Goal: Task Accomplishment & Management: Manage account settings

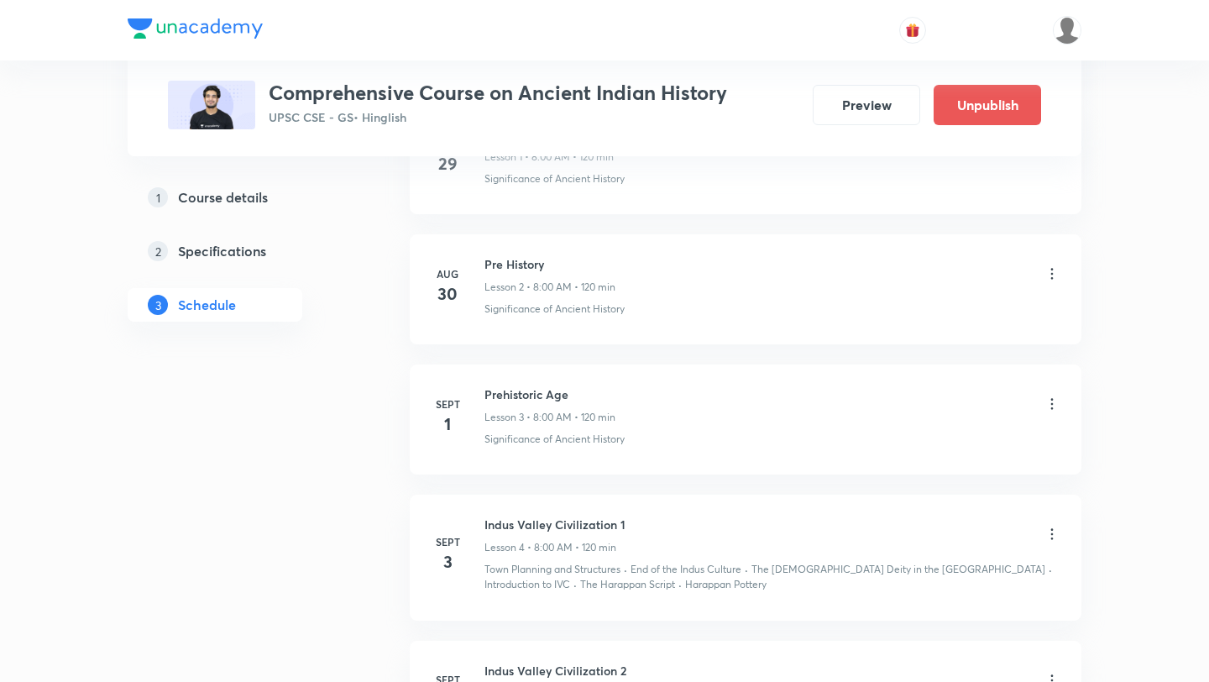
scroll to position [1010, 0]
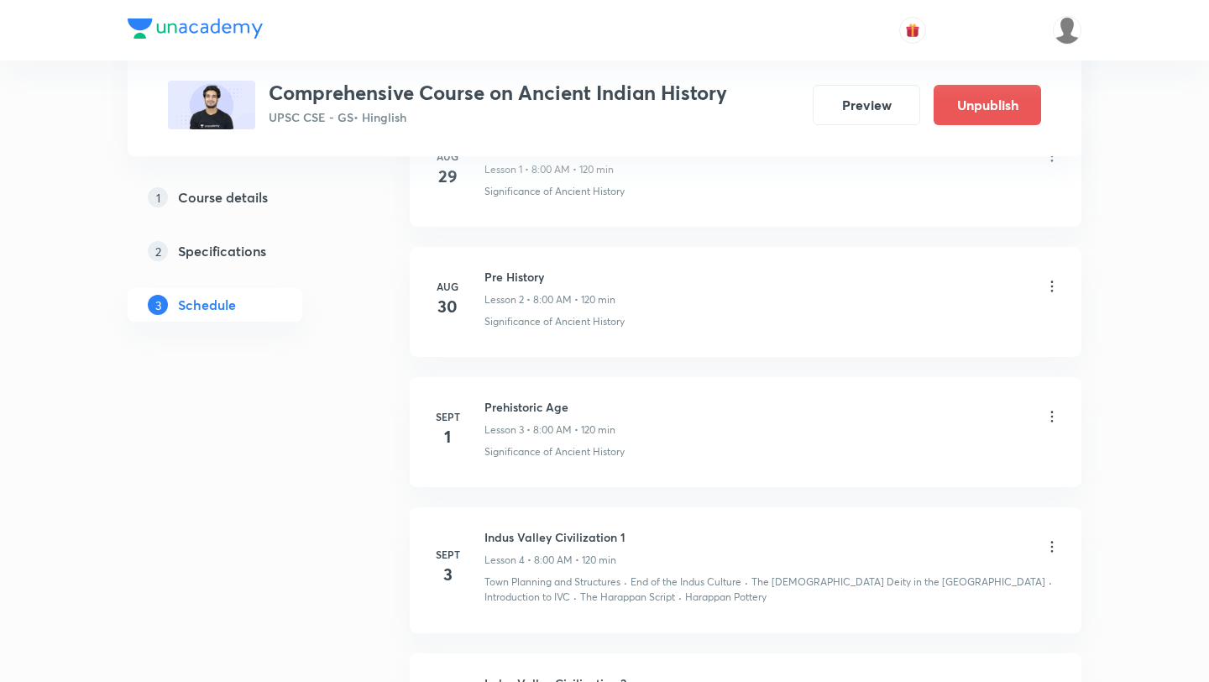
click at [1052, 422] on icon at bounding box center [1052, 416] width 17 height 17
click at [943, 463] on li "Edit" at bounding box center [968, 458] width 184 height 31
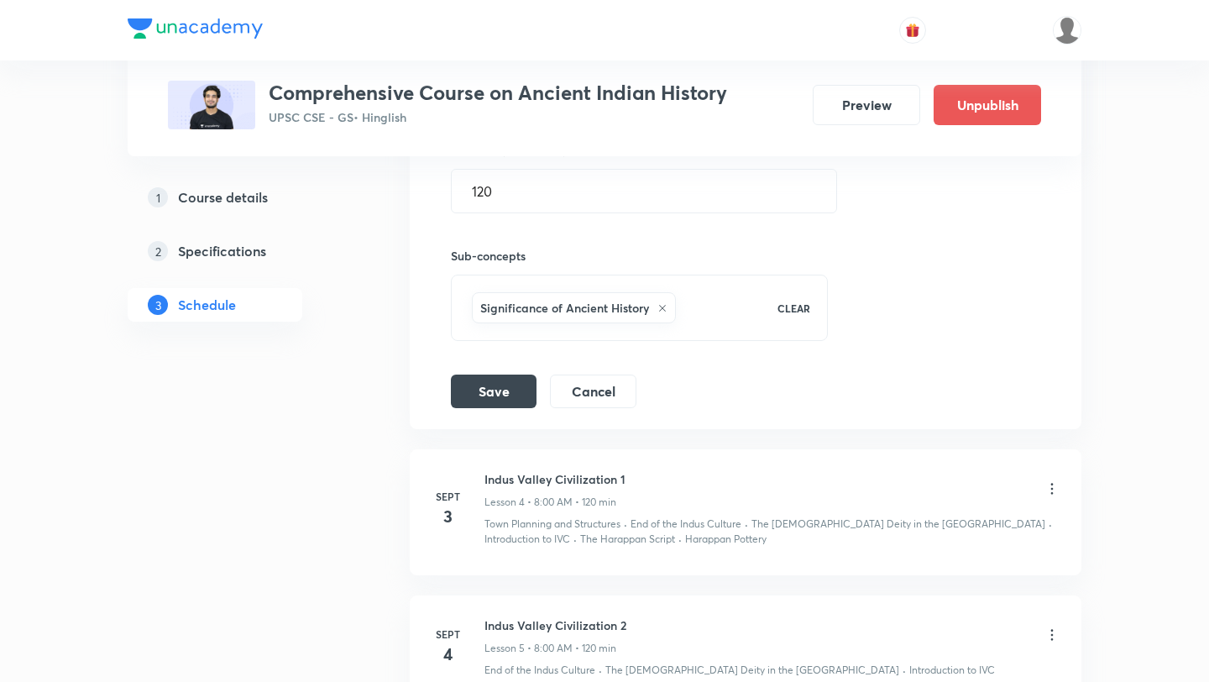
scroll to position [777, 0]
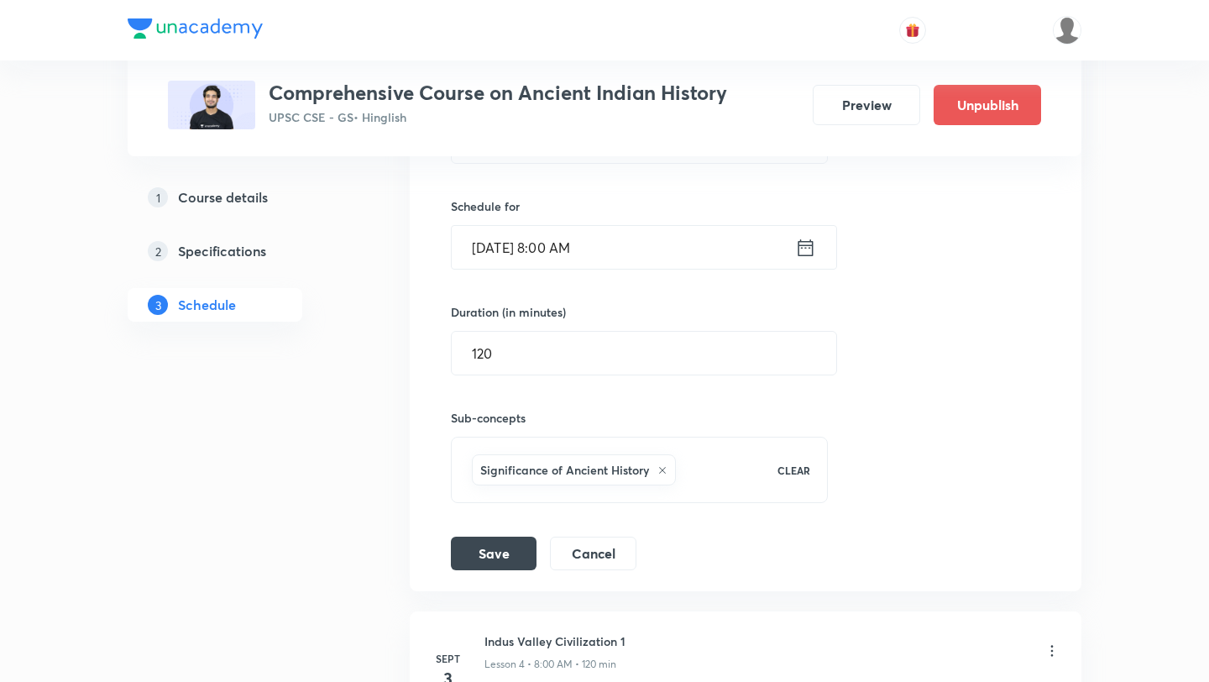
click at [609, 254] on input "[DATE] 8:00 AM" at bounding box center [623, 247] width 343 height 43
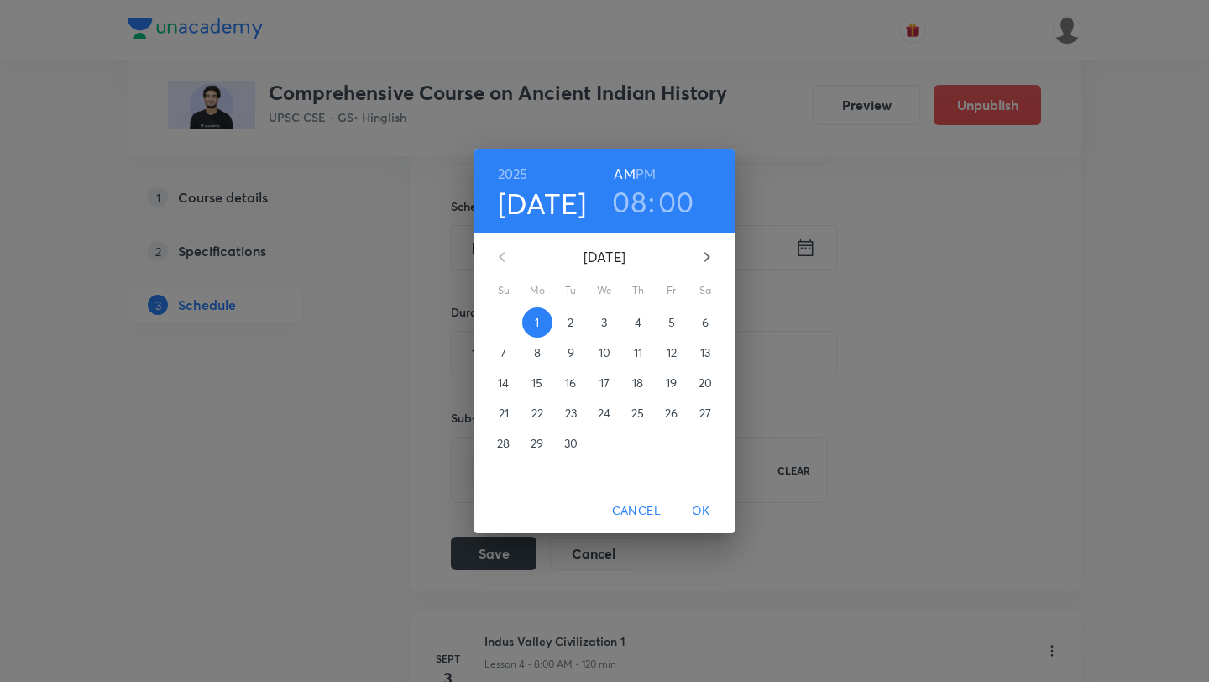
click at [569, 323] on p "2" at bounding box center [571, 322] width 6 height 17
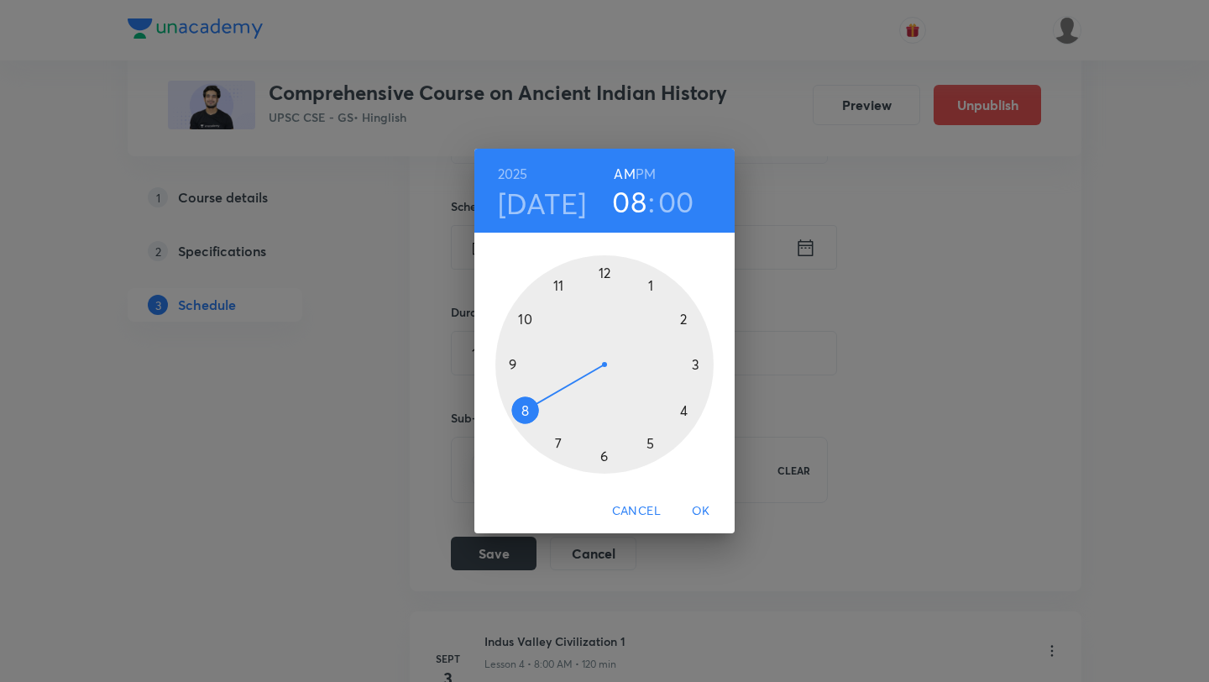
click at [699, 513] on span "OK" at bounding box center [701, 510] width 40 height 21
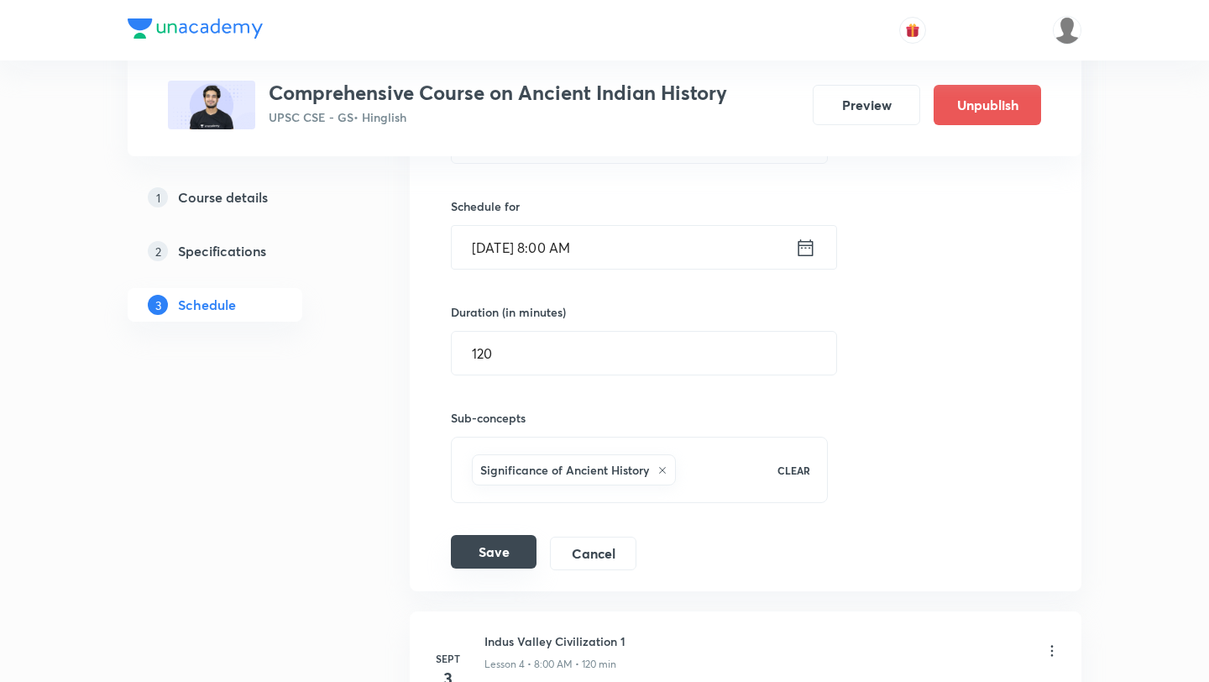
click at [523, 560] on button "Save" at bounding box center [494, 552] width 86 height 34
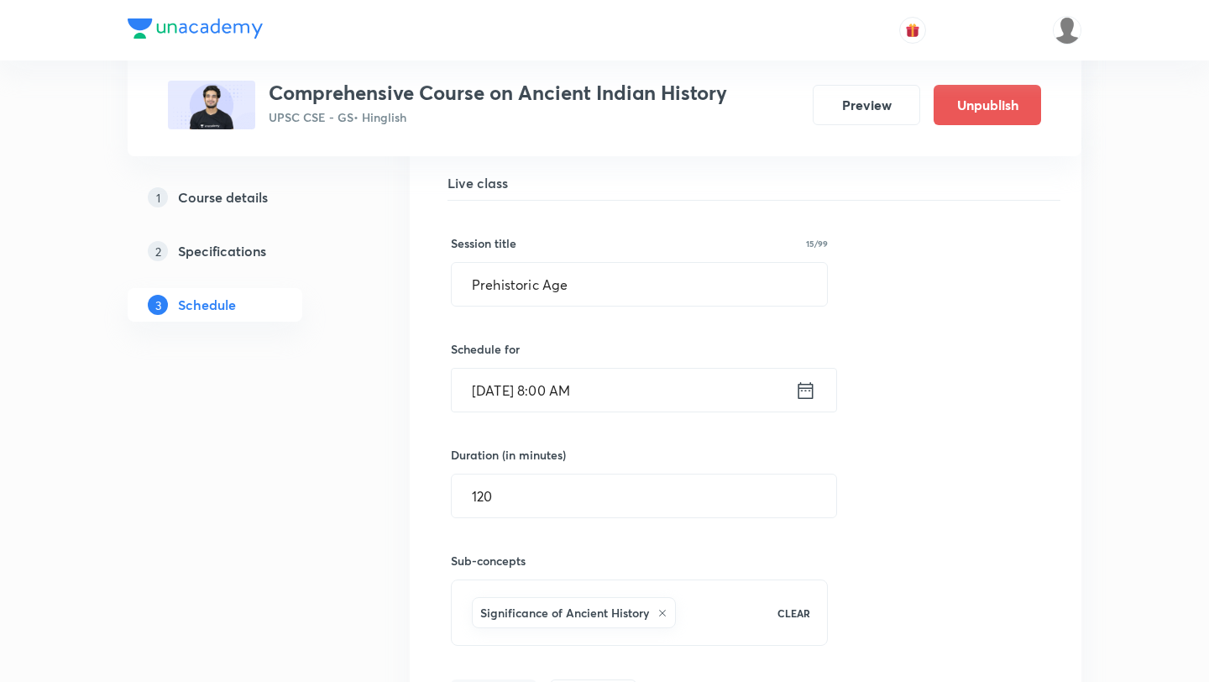
scroll to position [622, 0]
